Goal: Communication & Community: Answer question/provide support

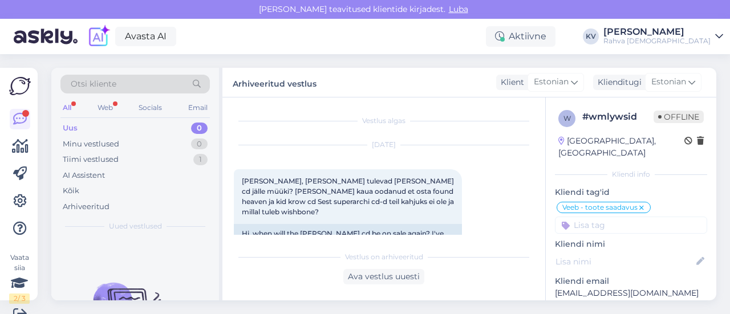
scroll to position [2030, 0]
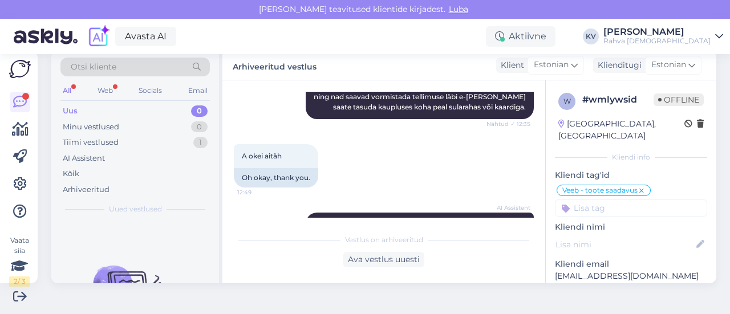
click at [111, 109] on div "Uus 0" at bounding box center [134, 111] width 149 height 16
click at [111, 125] on div "Minu vestlused" at bounding box center [91, 126] width 56 height 11
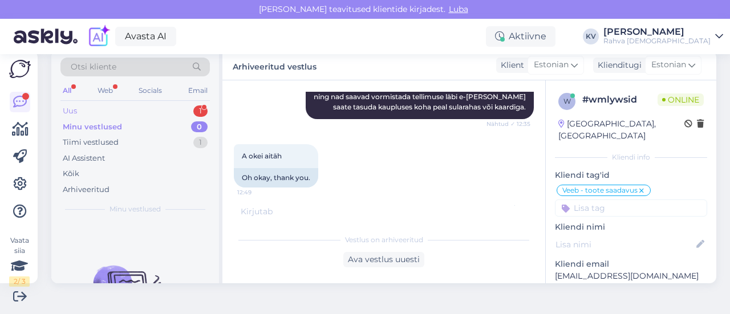
click at [119, 112] on div "Uus 1" at bounding box center [134, 111] width 149 height 16
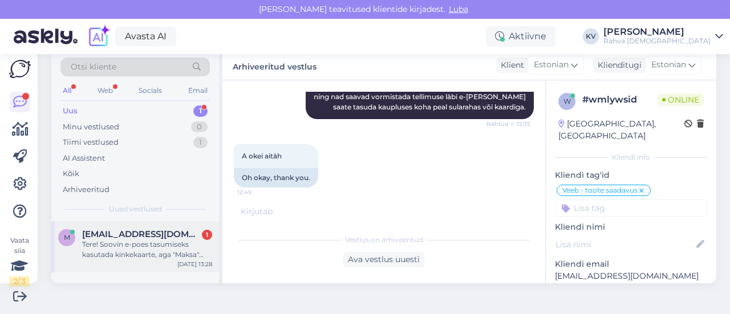
click at [126, 242] on div "Tere! Soovin e-poes tasumiseks kasutada kinkekaarte, aga "Maksa" nuppu vajutade…" at bounding box center [147, 250] width 130 height 21
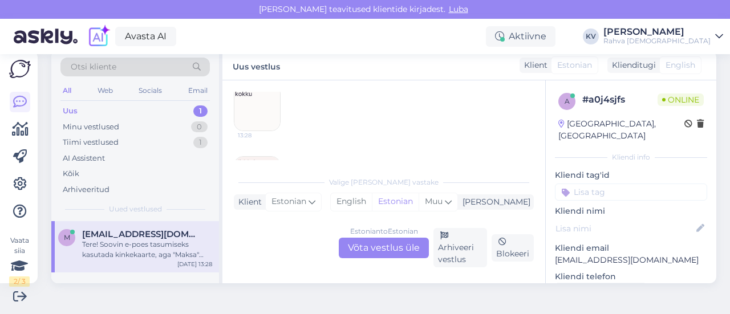
scroll to position [192, 0]
click at [263, 112] on img at bounding box center [257, 126] width 46 height 46
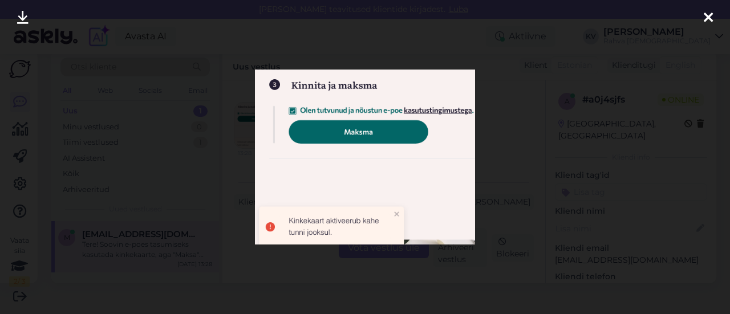
click at [510, 190] on div at bounding box center [365, 157] width 730 height 314
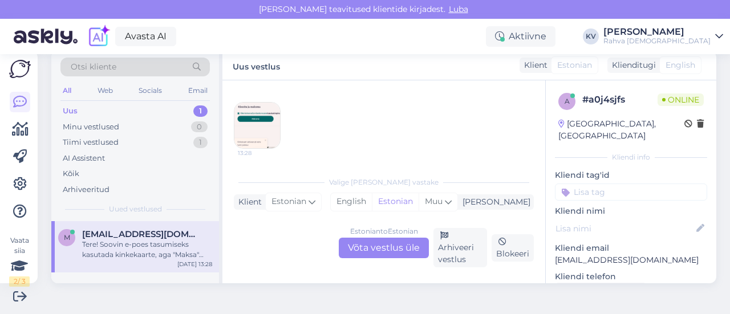
click at [624, 254] on p "[EMAIL_ADDRESS][DOMAIN_NAME]" at bounding box center [631, 260] width 152 height 12
copy p "[EMAIL_ADDRESS][DOMAIN_NAME]"
click at [366, 259] on div "Estonian to Estonian Võta vestlus üle Arhiveeri vestlus Blokeeri" at bounding box center [384, 247] width 300 height 39
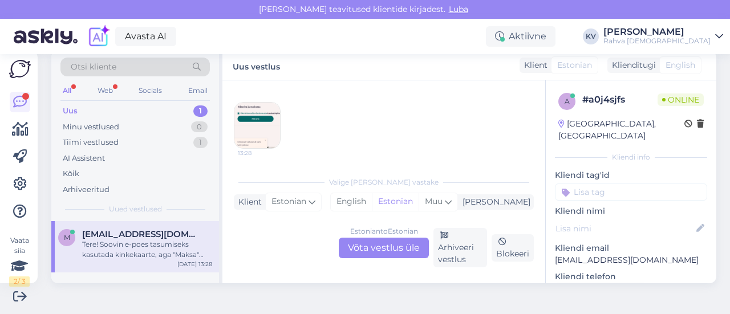
click at [367, 252] on div "Estonian to Estonian Võta vestlus üle" at bounding box center [384, 248] width 90 height 21
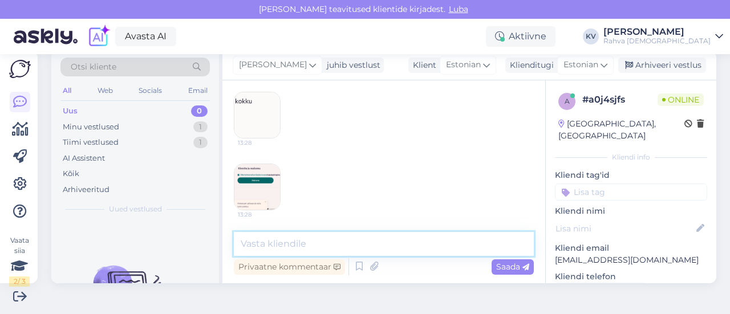
click at [367, 249] on textarea at bounding box center [384, 244] width 300 height 24
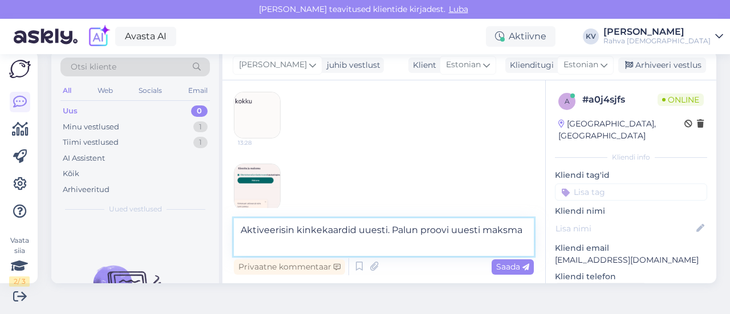
scroll to position [144, 0]
type textarea "Aktiveerisin kinkekaardid uuesti. Palun proovi uuesti maksma suunduda."
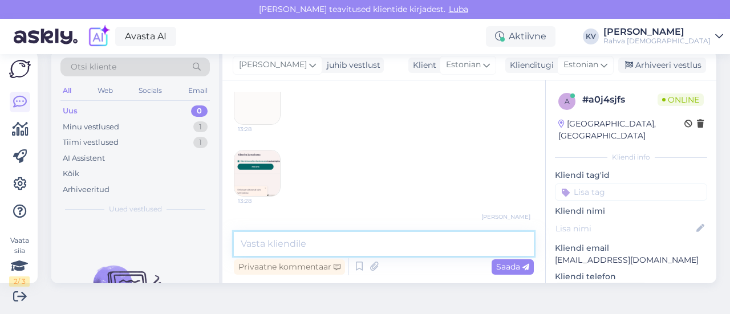
scroll to position [189, 0]
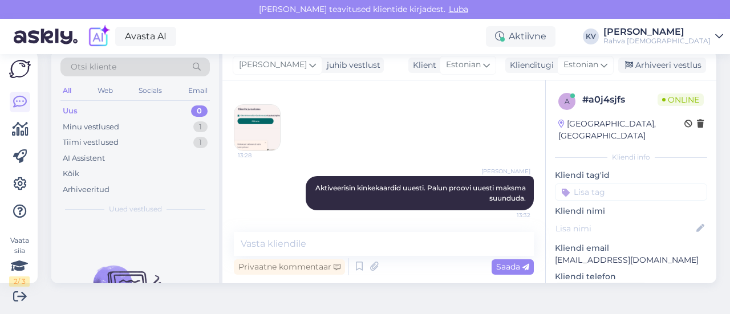
click at [605, 184] on input at bounding box center [631, 192] width 152 height 17
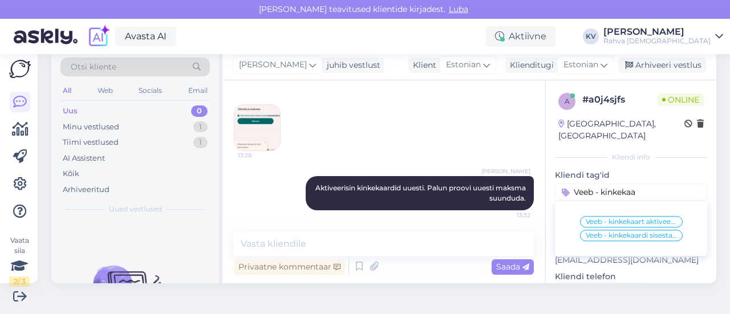
type input "Veeb - kinkekaa"
click at [615, 218] on span "Veeb - kinkekaart aktiveerub 2h jooksul" at bounding box center [631, 221] width 91 height 7
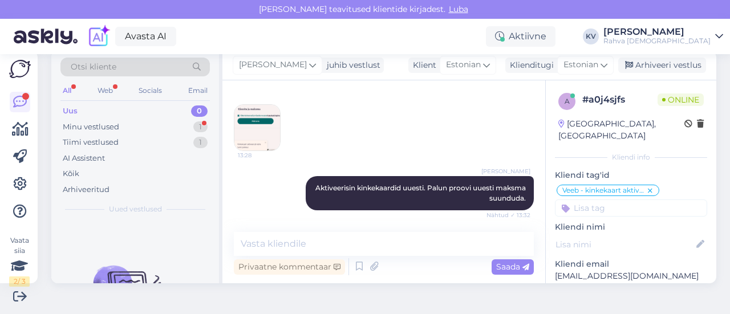
scroll to position [238, 0]
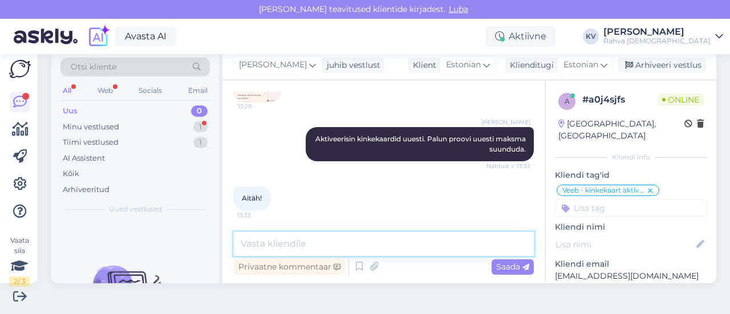
click at [283, 244] on textarea at bounding box center [384, 244] width 300 height 24
type textarea "Palun :)"
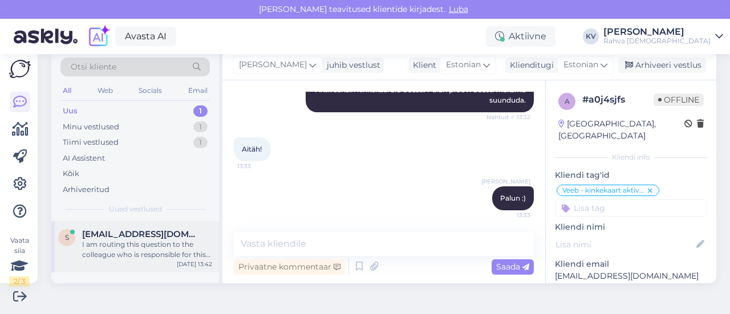
click at [129, 231] on span "[EMAIL_ADDRESS][DOMAIN_NAME]" at bounding box center [141, 234] width 119 height 10
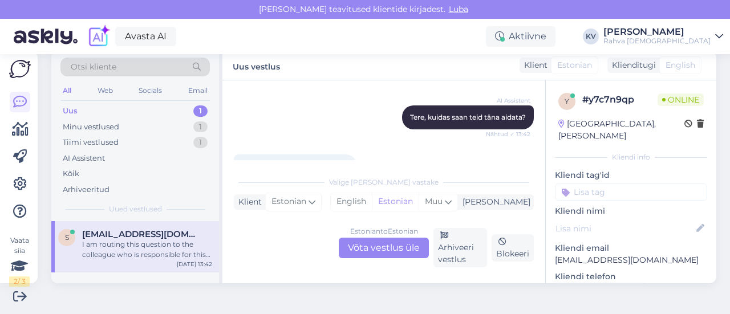
scroll to position [115, 0]
click at [389, 249] on div "Estonian to Estonian Võta vestlus üle" at bounding box center [384, 248] width 90 height 21
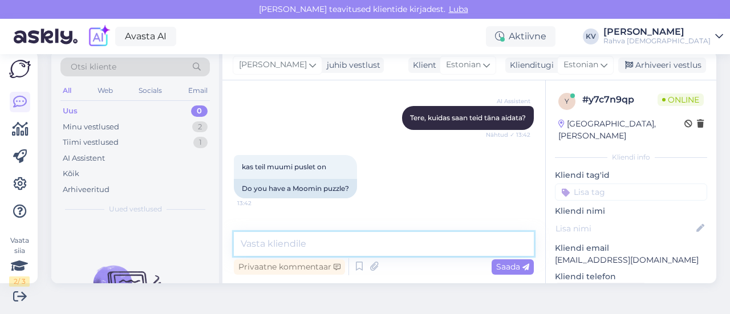
click at [354, 233] on textarea at bounding box center [384, 244] width 300 height 24
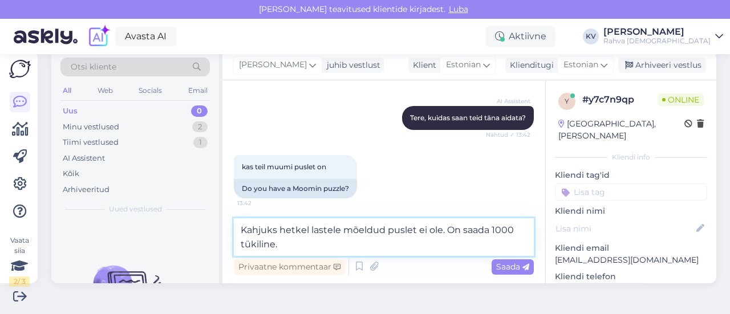
paste textarea "[URL][DOMAIN_NAME]"
type textarea "Kahjuks hetkel lastele mõeldud puslet ei ole. On saada 1000 tükiline. [URL][DOM…"
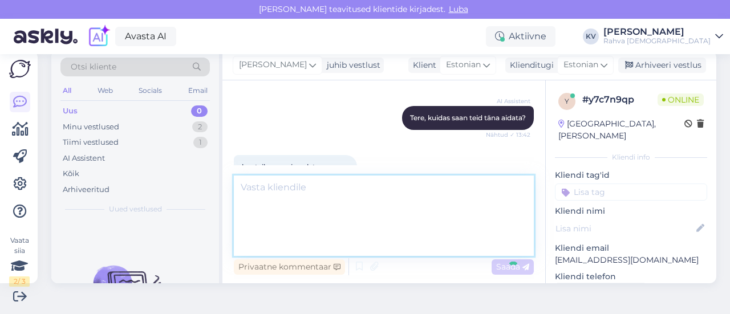
scroll to position [361, 0]
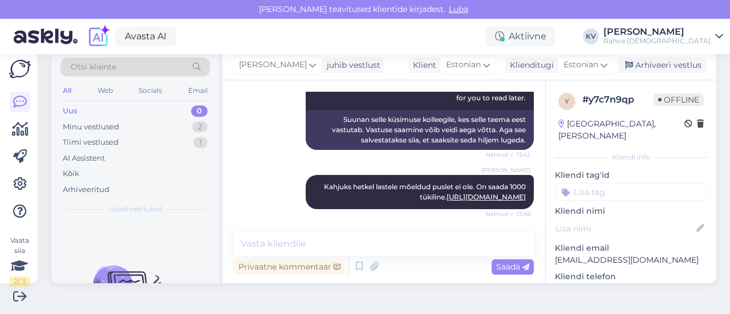
click at [610, 184] on input at bounding box center [631, 192] width 152 height 17
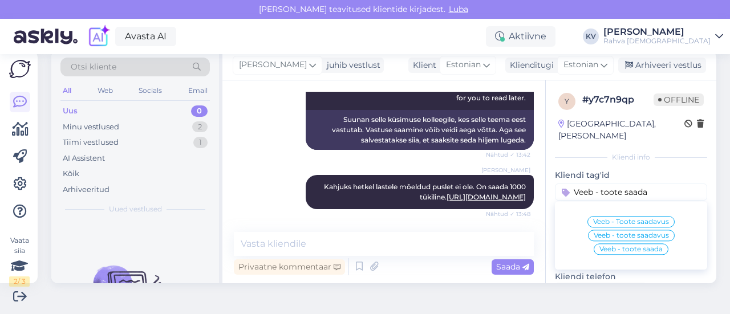
type input "Veeb - toote saada"
click at [632, 218] on span "Veeb - Toote saadavus" at bounding box center [631, 221] width 76 height 7
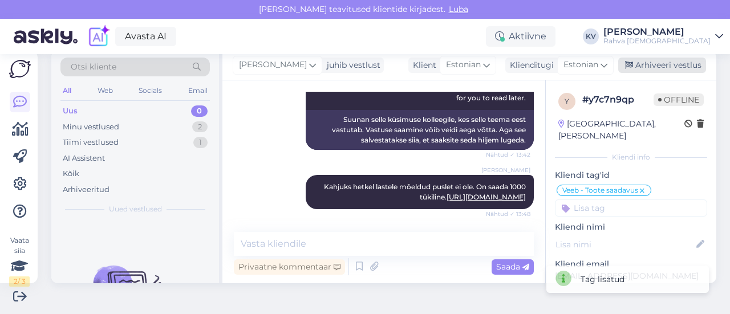
click at [668, 70] on div "Arhiveeri vestlus" at bounding box center [662, 65] width 88 height 15
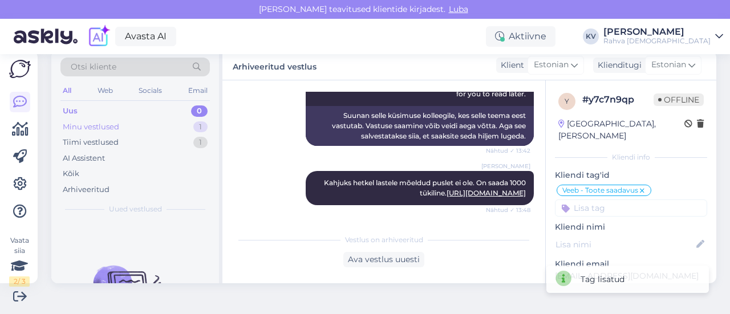
click at [134, 125] on div "Minu vestlused 1" at bounding box center [134, 127] width 149 height 16
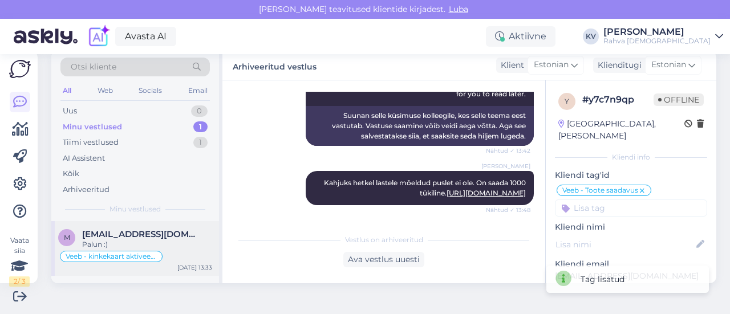
click at [118, 230] on span "[EMAIL_ADDRESS][DOMAIN_NAME]" at bounding box center [141, 234] width 119 height 10
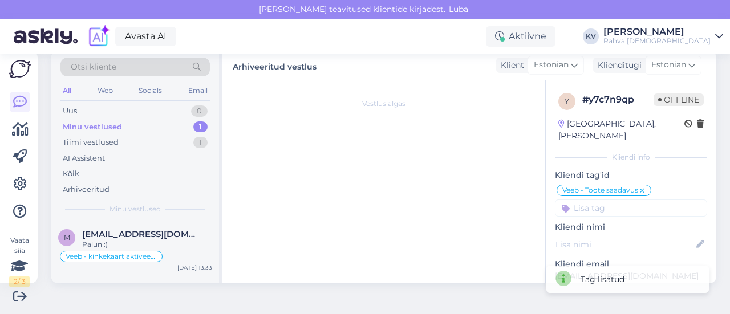
scroll to position [287, 0]
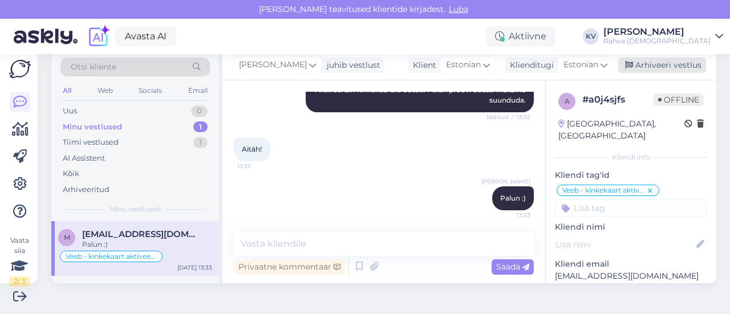
click at [657, 68] on div "Arhiveeri vestlus" at bounding box center [662, 65] width 88 height 15
